Goal: Transaction & Acquisition: Purchase product/service

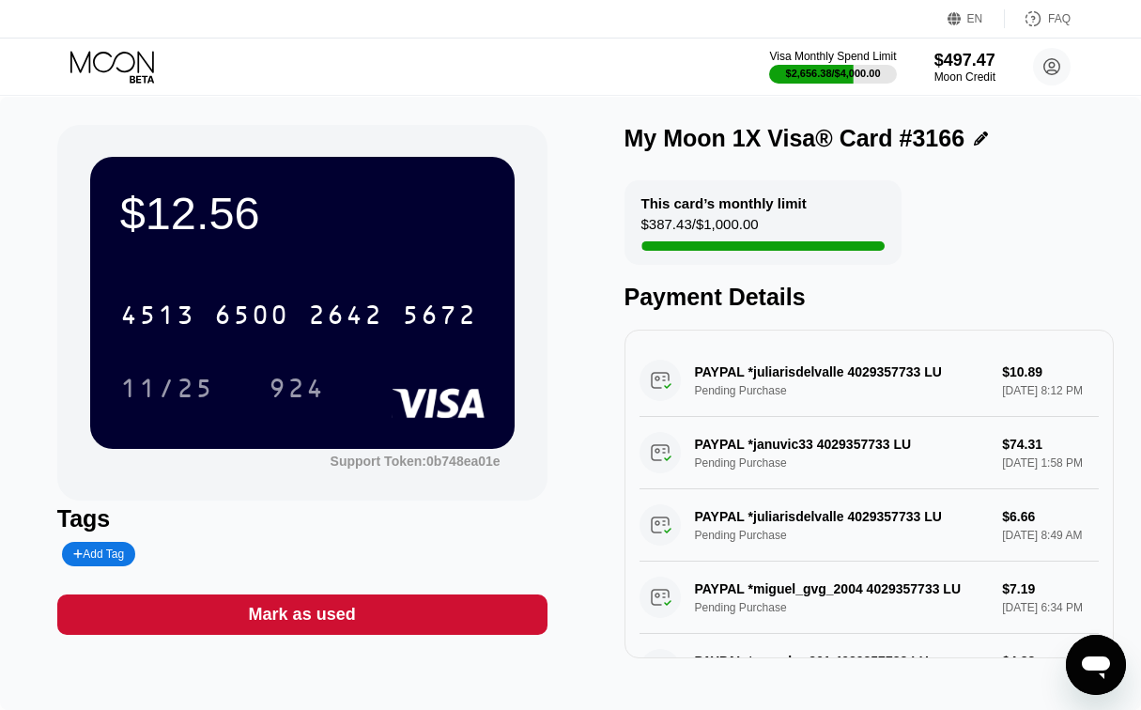
click at [137, 73] on icon at bounding box center [113, 67] width 87 height 33
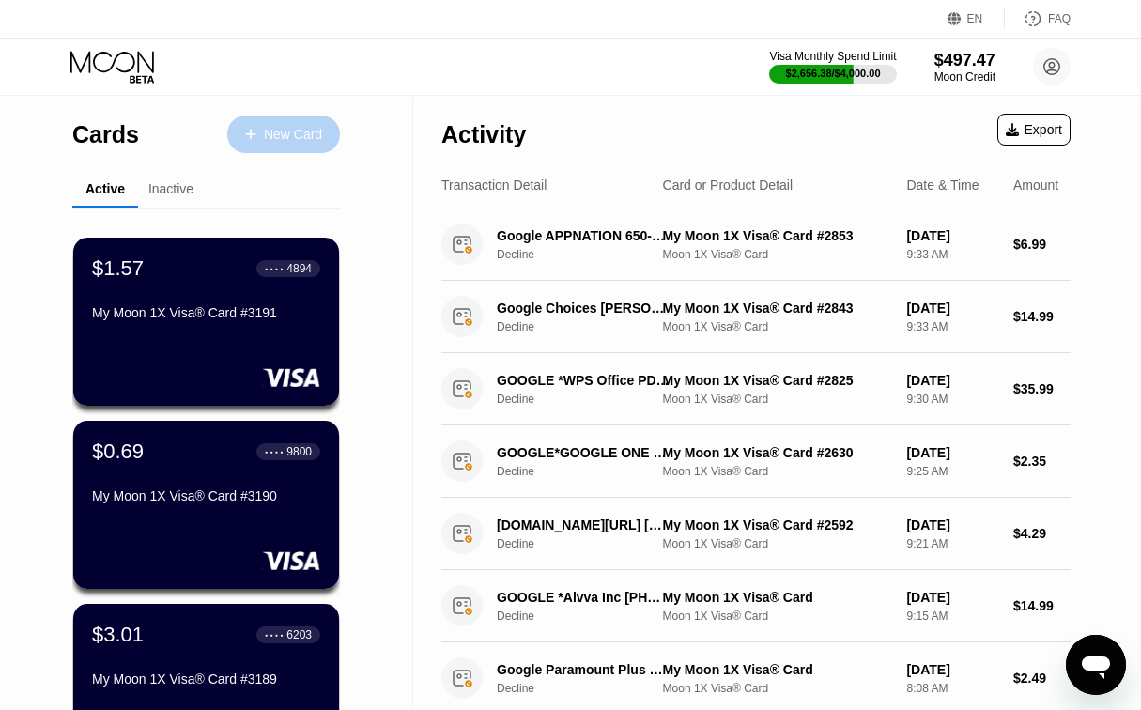
click at [288, 147] on div "New Card" at bounding box center [283, 135] width 113 height 38
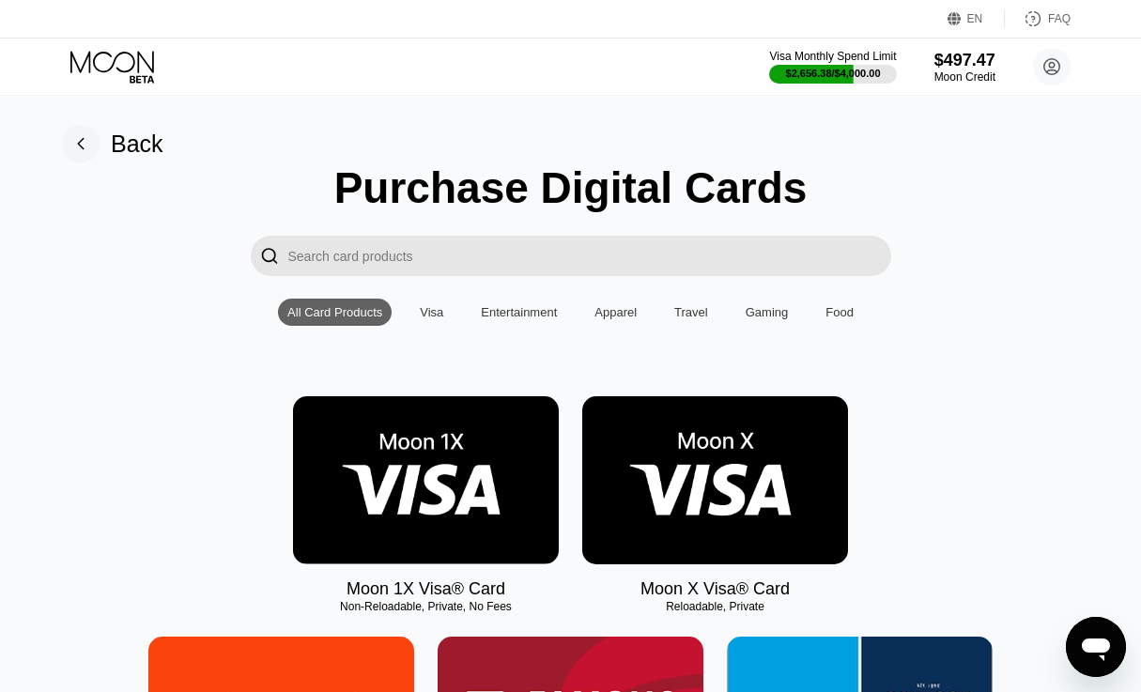
click at [477, 432] on img at bounding box center [426, 480] width 266 height 168
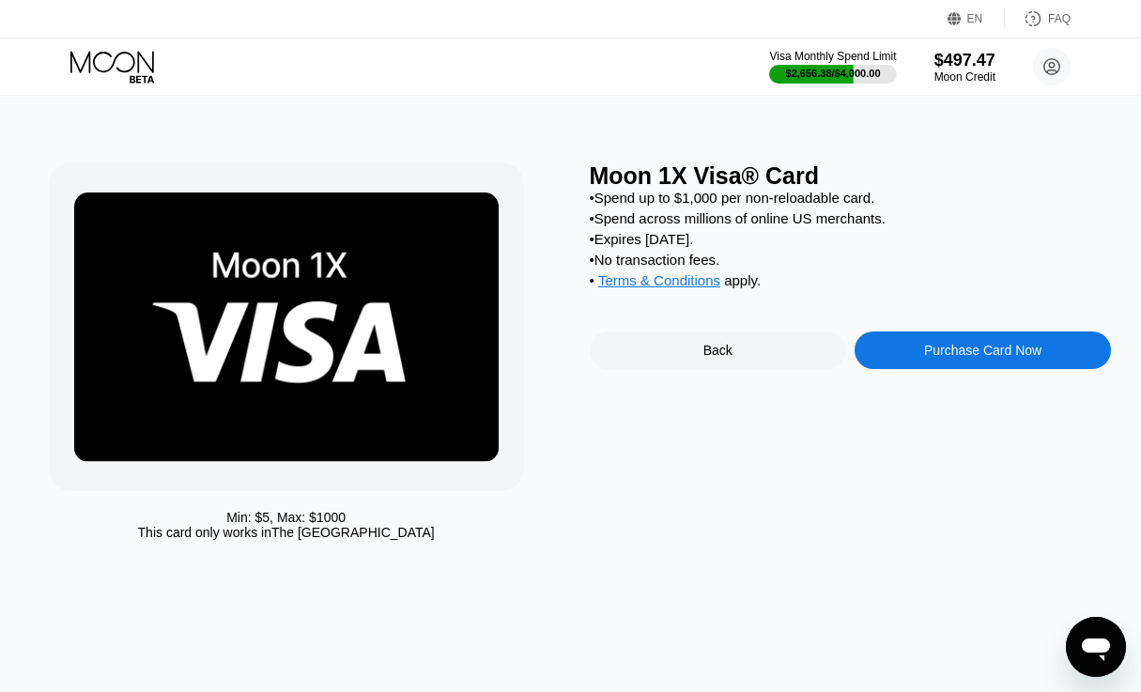
click at [927, 369] on div "Purchase Card Now" at bounding box center [983, 351] width 256 height 38
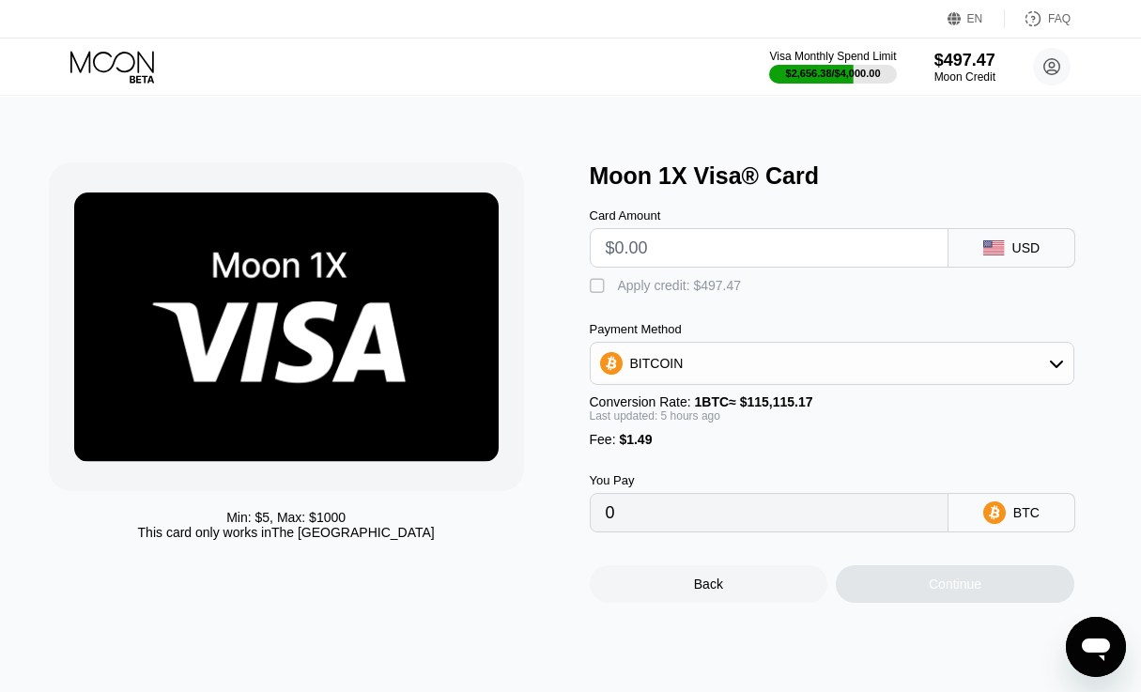
click at [800, 233] on div "Card Amount" at bounding box center [769, 237] width 359 height 59
click at [791, 263] on input "text" at bounding box center [769, 248] width 327 height 38
type input "$5"
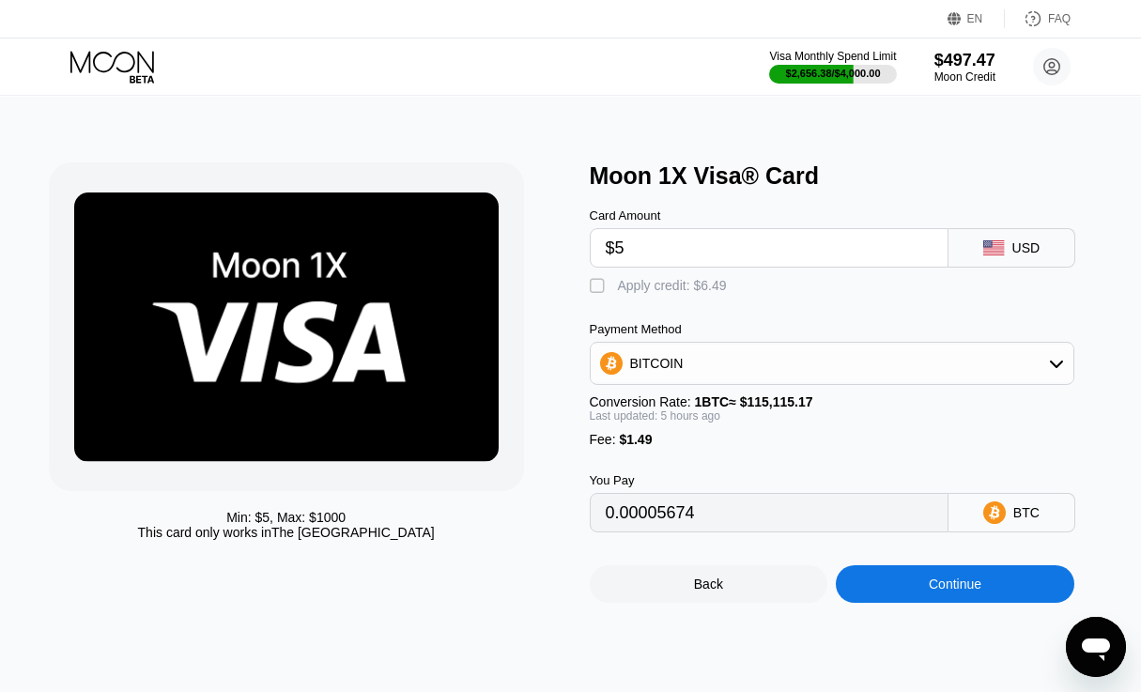
type input "0.00005674"
type input "$5"
type input "0"
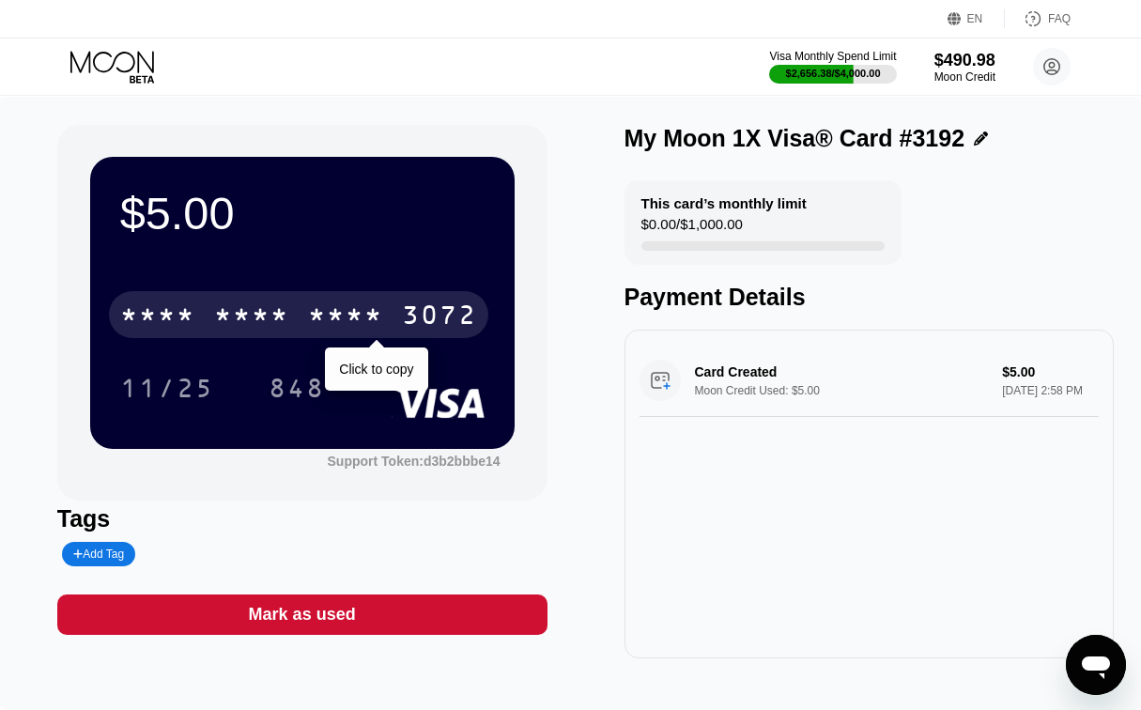
click at [330, 310] on div "* * * *" at bounding box center [345, 317] width 75 height 30
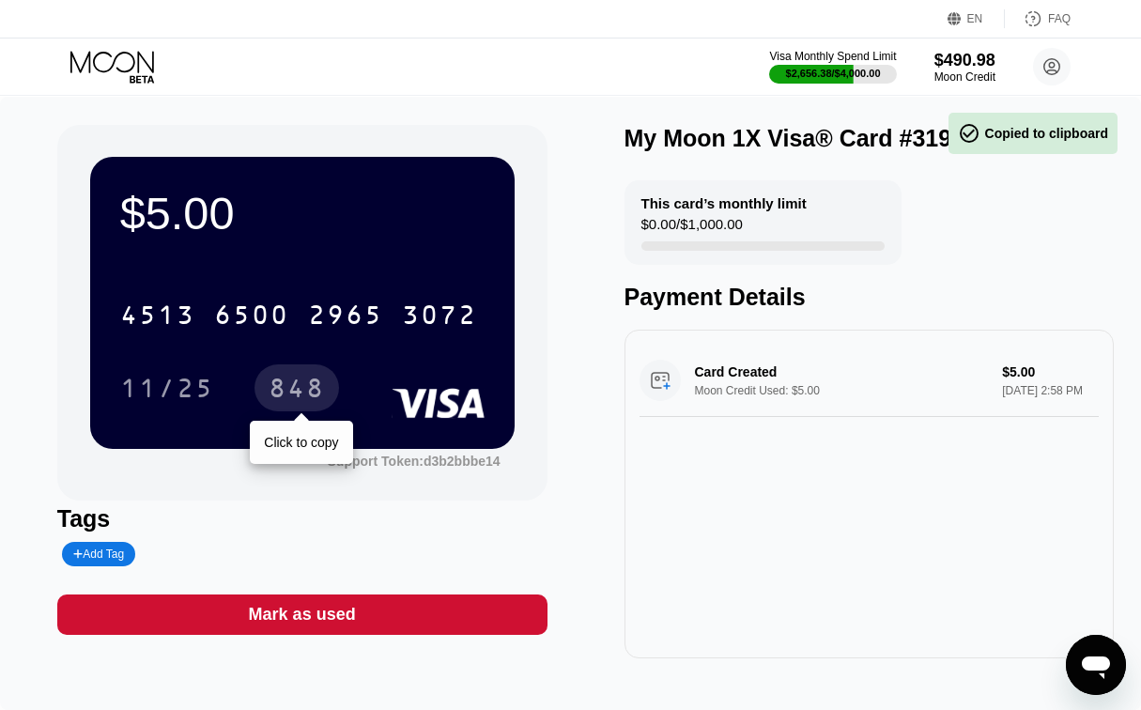
click at [308, 395] on div "848" at bounding box center [297, 391] width 56 height 30
